Goal: Information Seeking & Learning: Learn about a topic

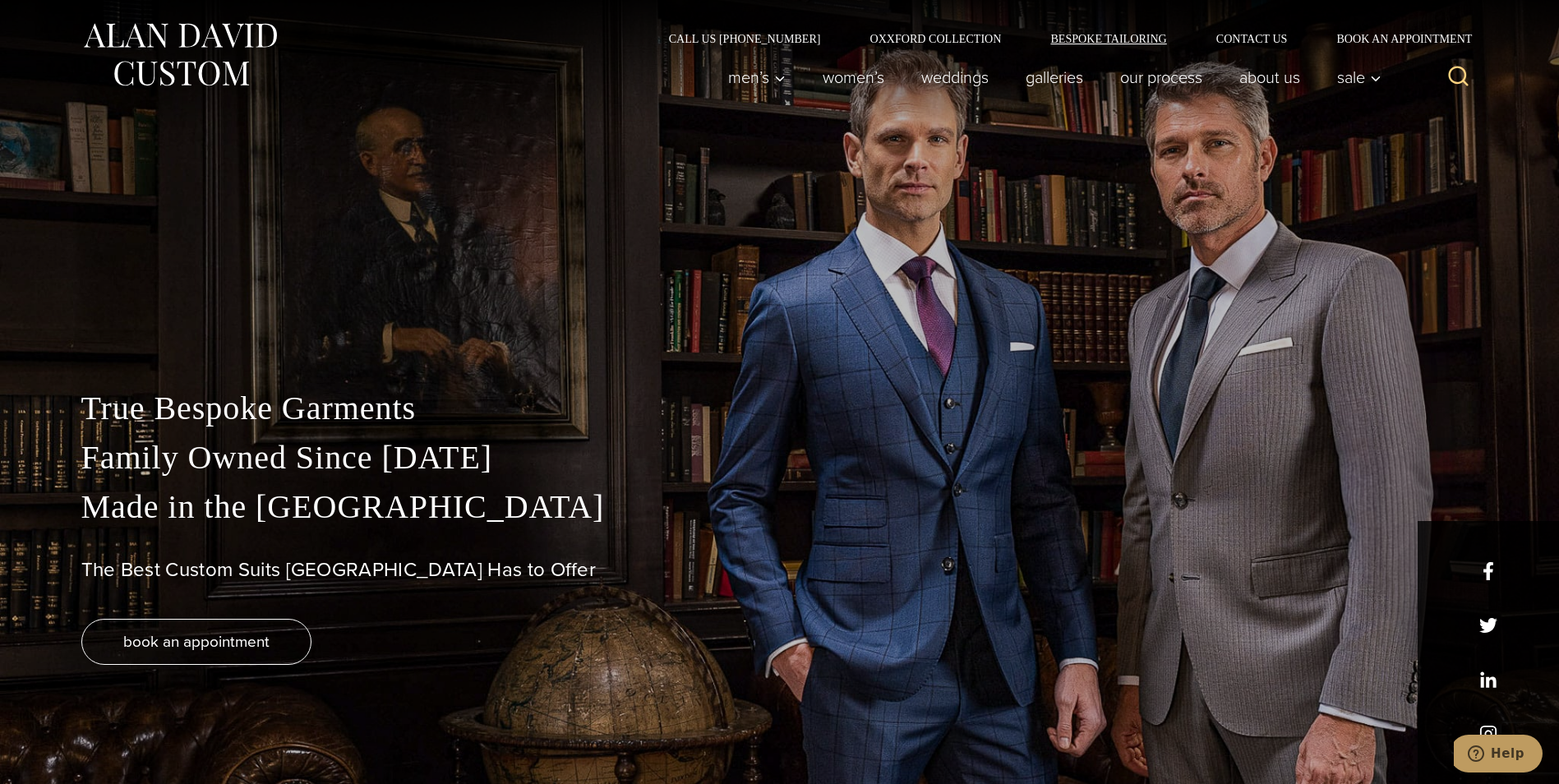
click at [1066, 38] on link "Bespoke Tailoring" at bounding box center [1108, 38] width 165 height 12
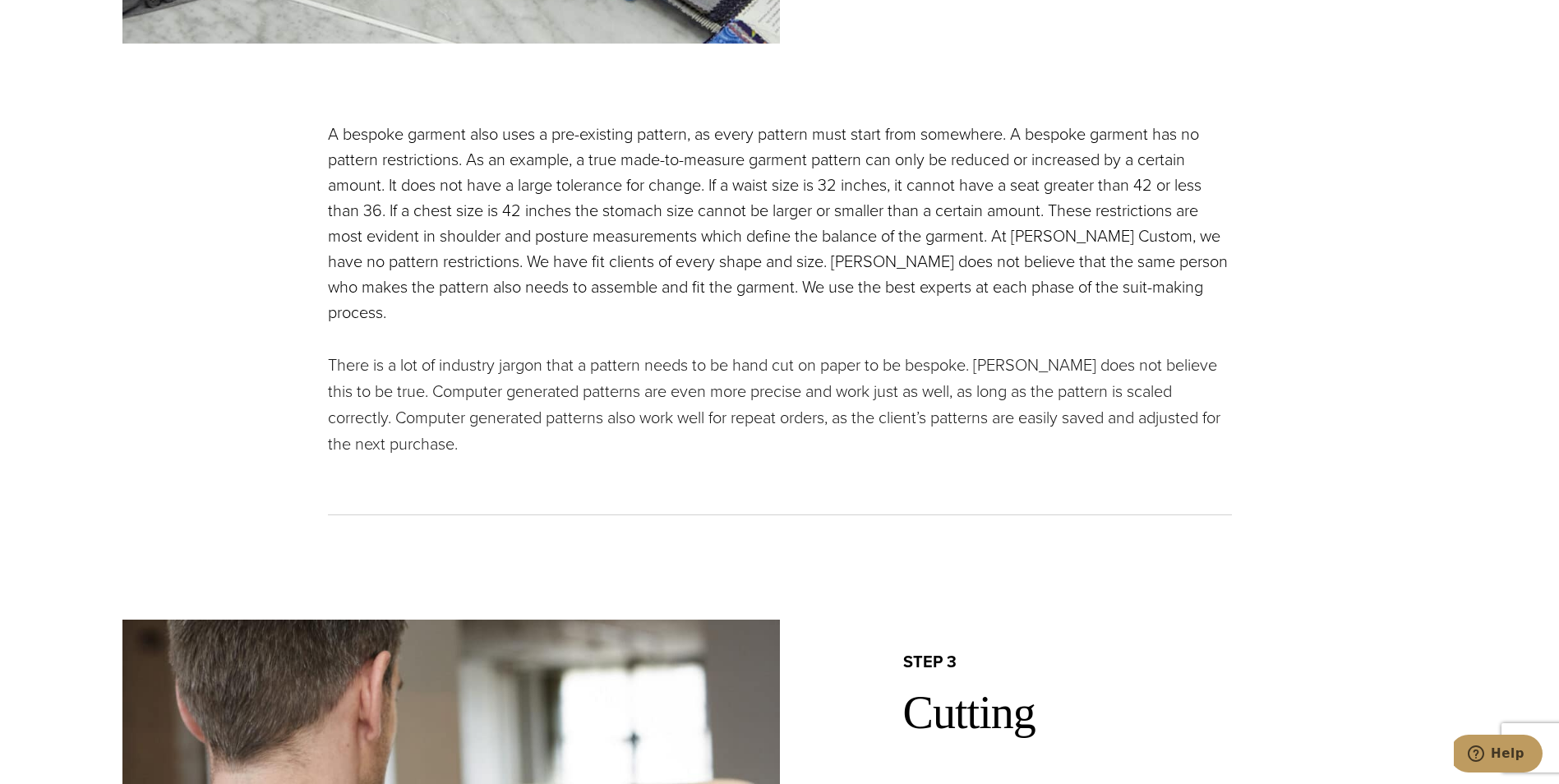
scroll to position [2629, 0]
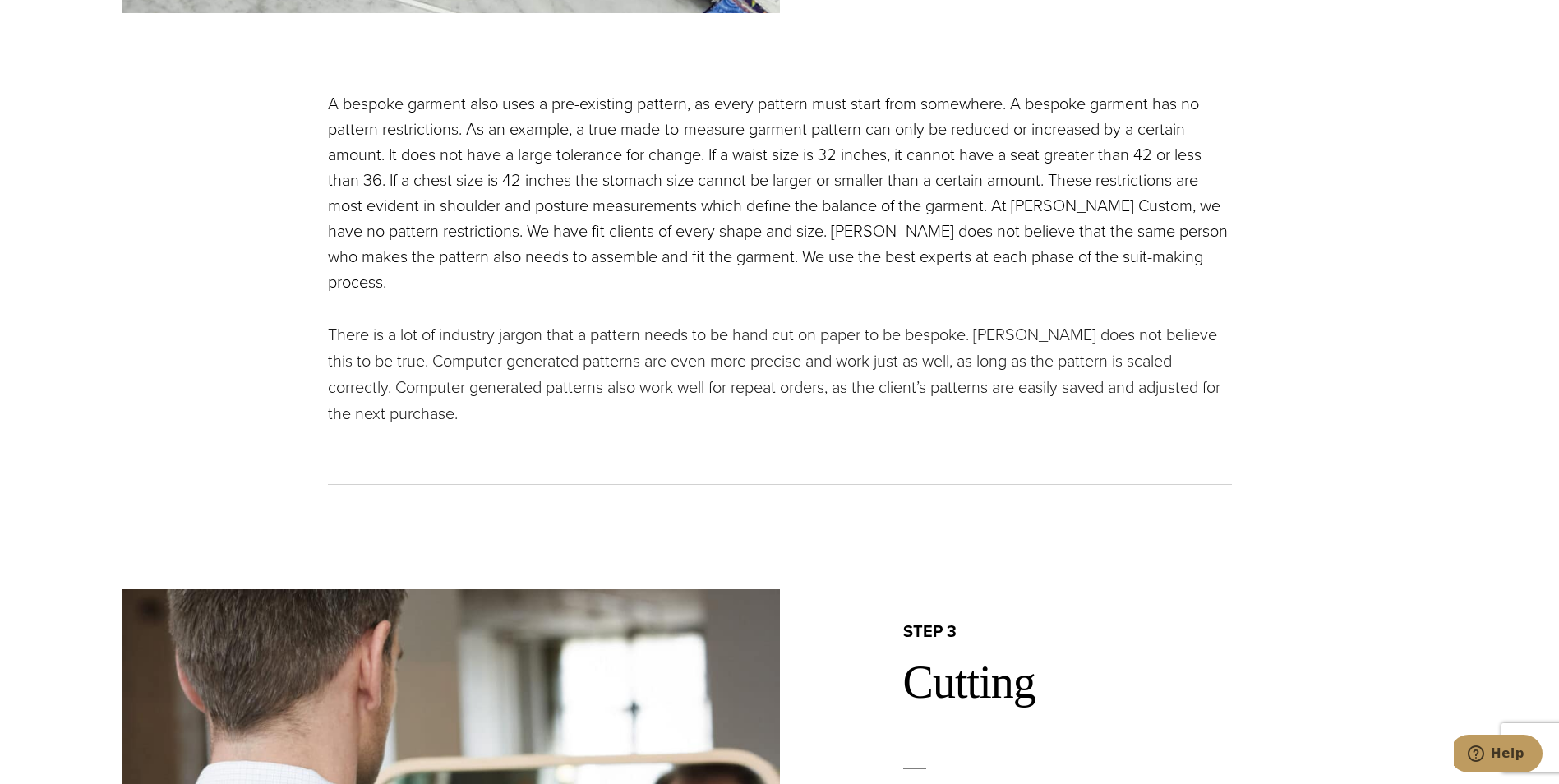
click at [807, 367] on p "There is a lot of industry jargon that a pattern needs to be hand cut on paper …" at bounding box center [780, 374] width 904 height 105
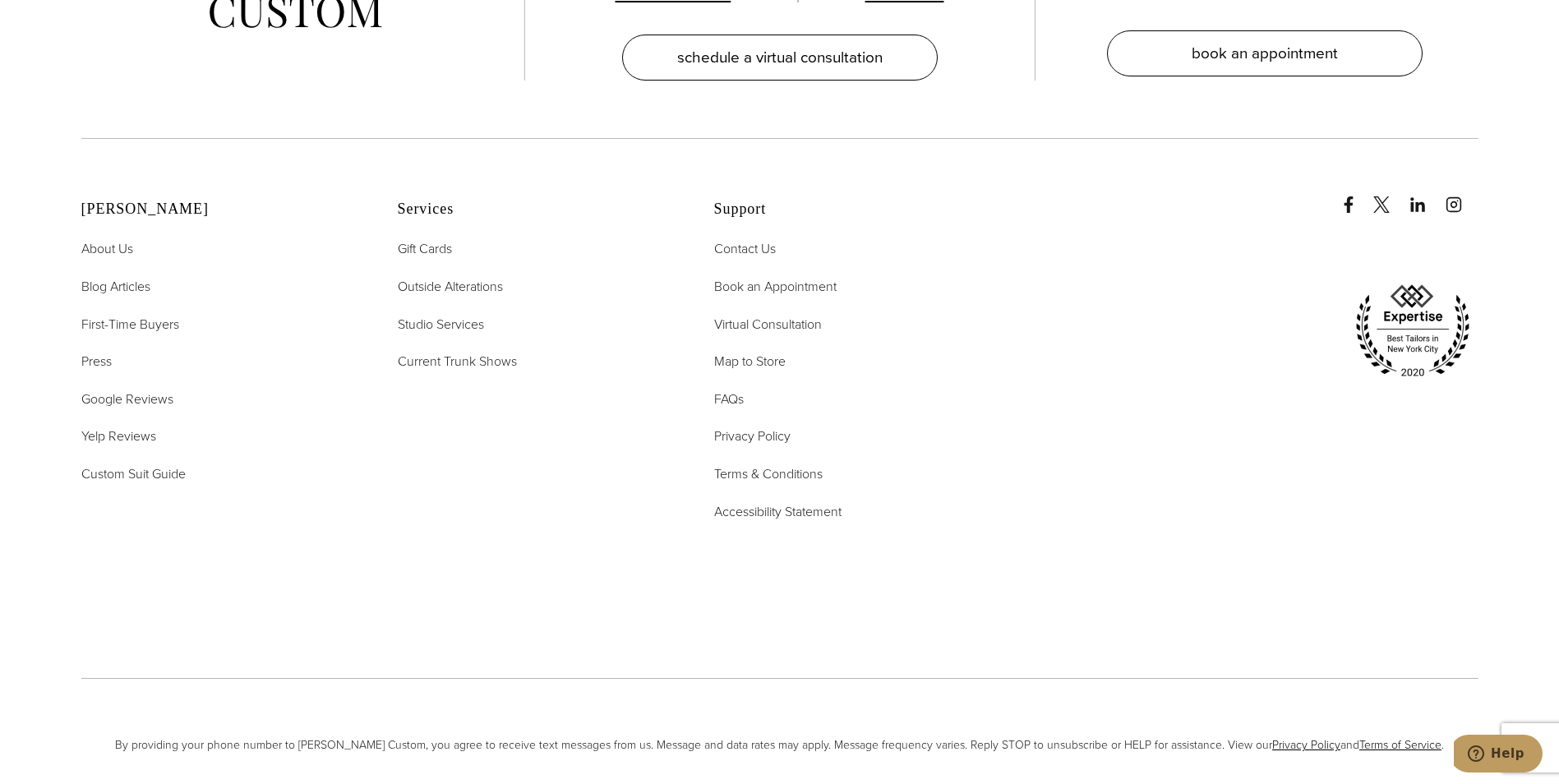
scroll to position [7724, 0]
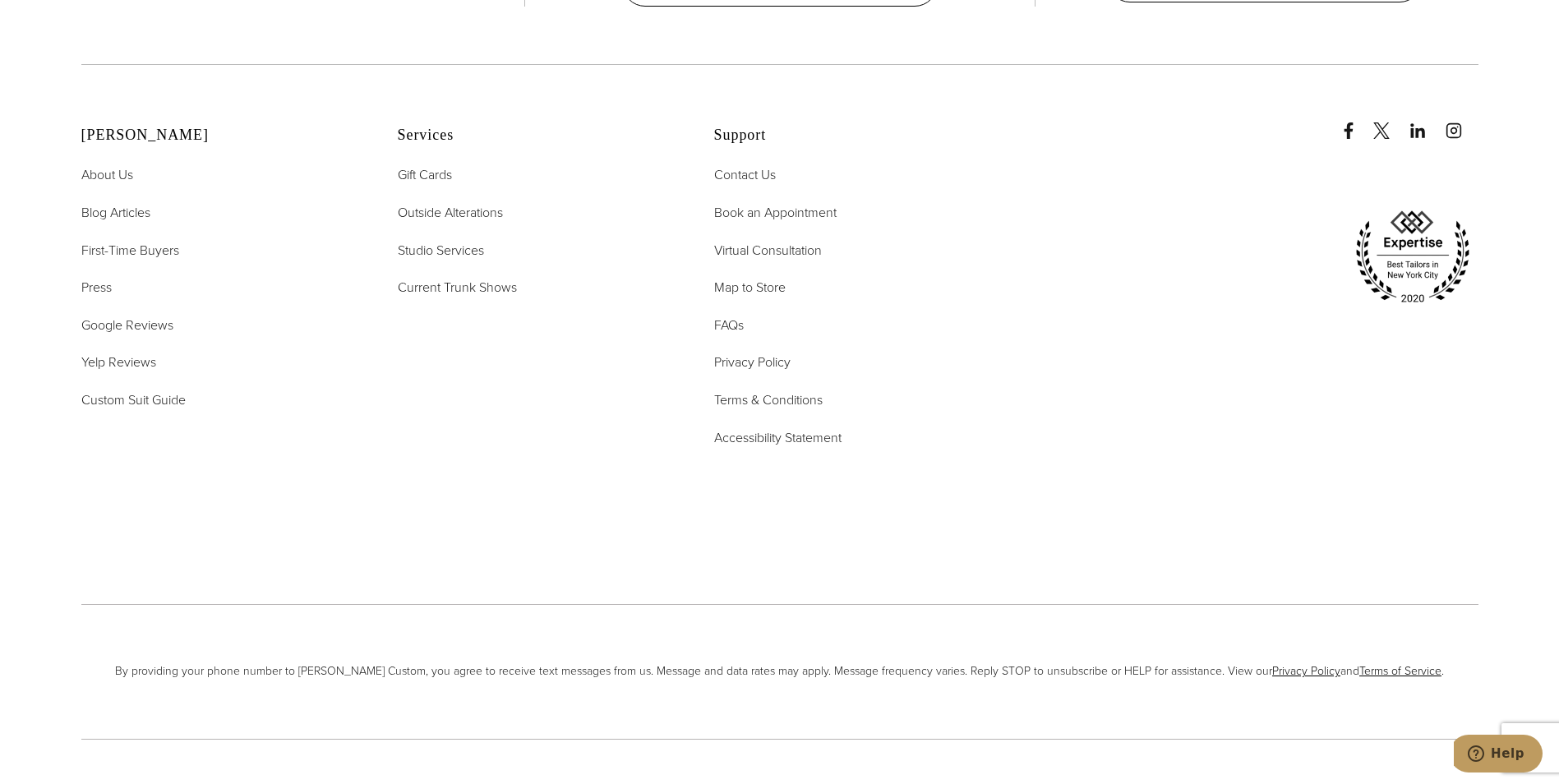
scroll to position [1337, 0]
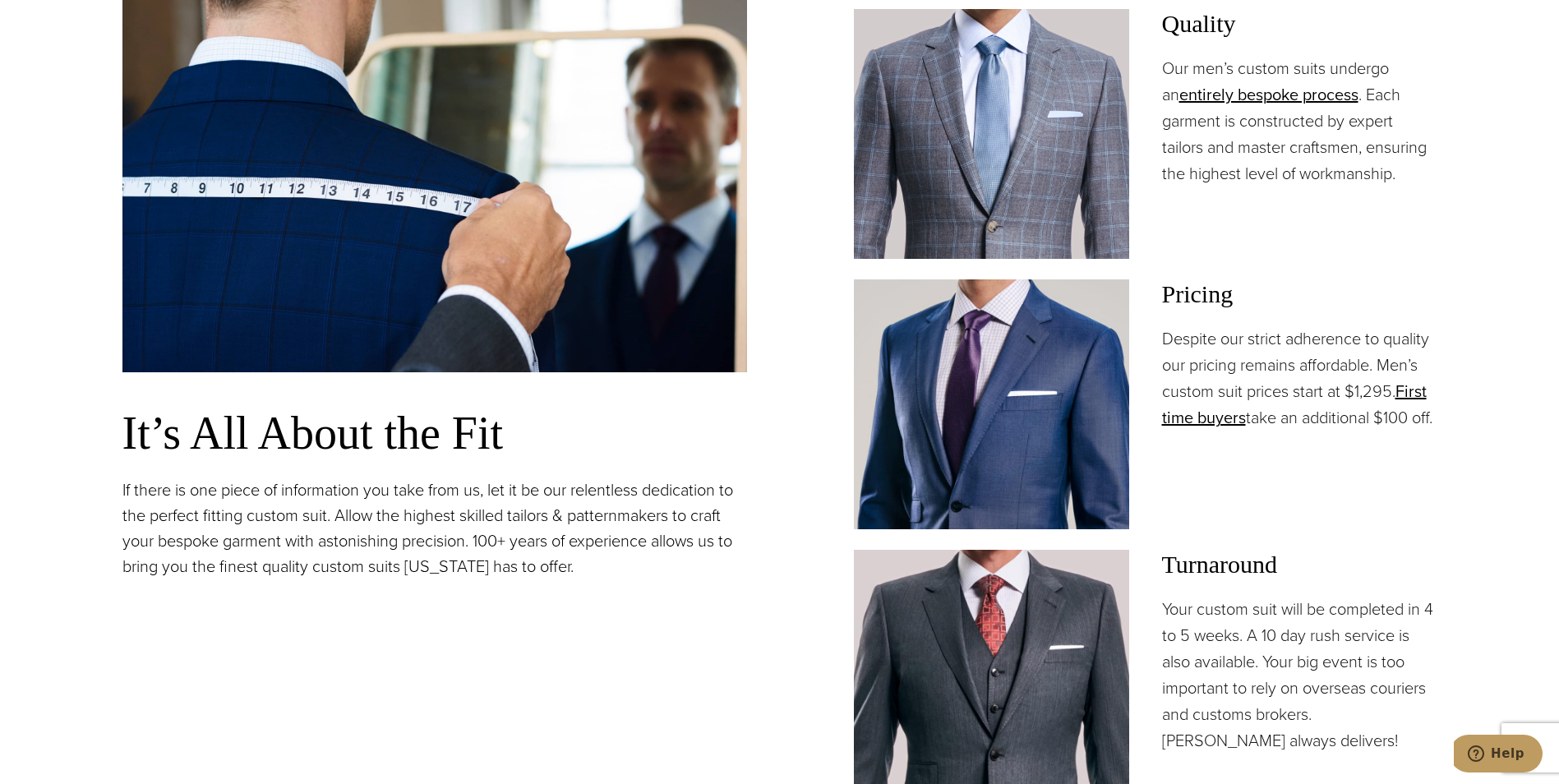
click at [1384, 418] on p "Despite our strict adherence to quality our pricing remains affordable. Men’s c…" at bounding box center [1300, 378] width 275 height 105
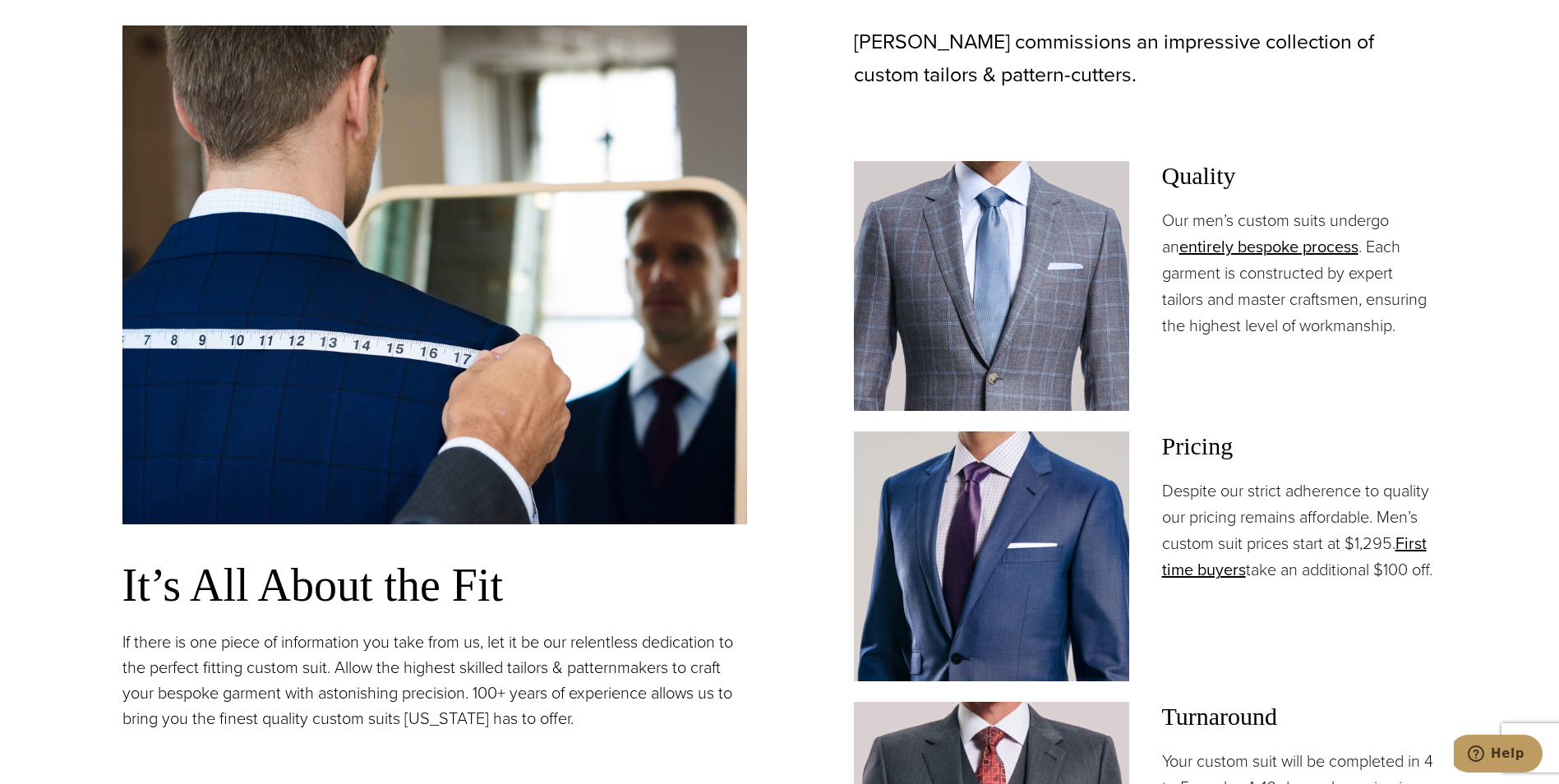
scroll to position [1255, 0]
